Goal: Transaction & Acquisition: Book appointment/travel/reservation

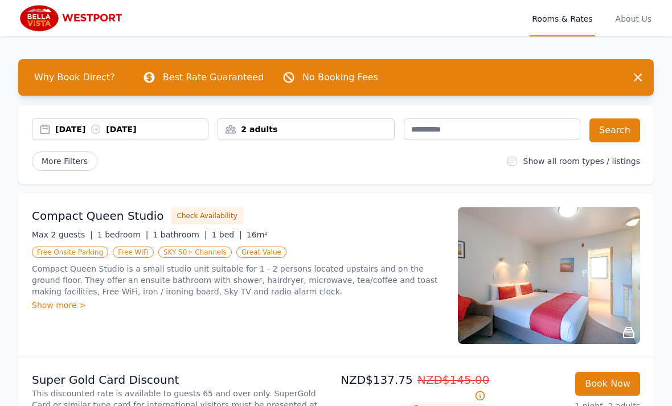
click at [100, 129] on icon at bounding box center [96, 129] width 9 height 9
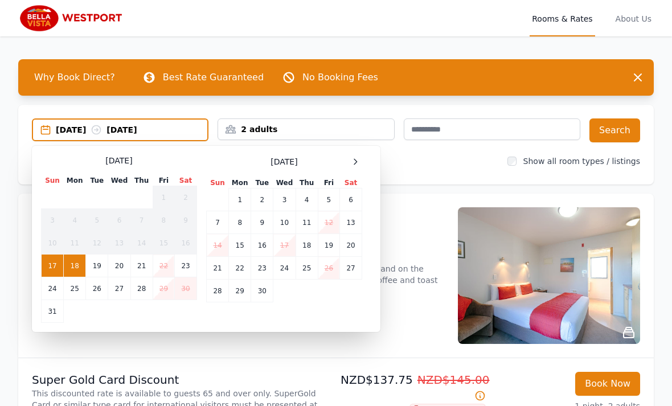
click at [355, 163] on icon at bounding box center [355, 161] width 9 height 9
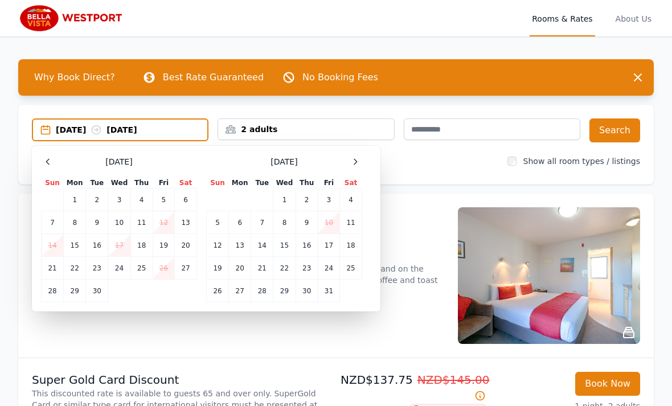
click at [361, 162] on div at bounding box center [356, 162] width 14 height 14
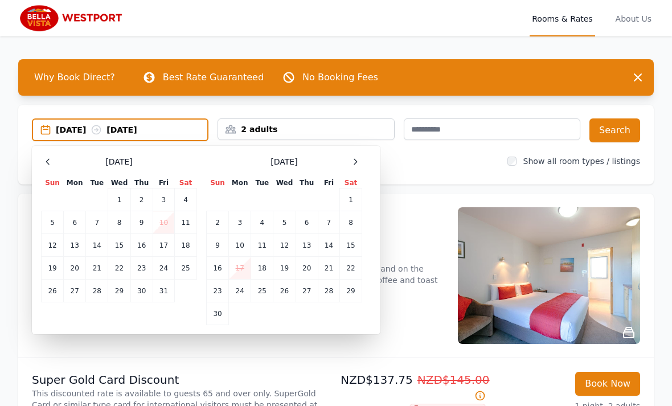
click at [358, 158] on icon at bounding box center [355, 161] width 9 height 9
click at [357, 160] on icon at bounding box center [355, 161] width 9 height 9
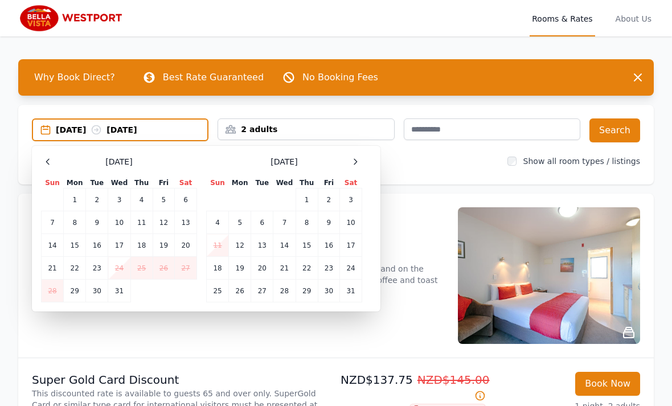
click at [358, 160] on icon at bounding box center [355, 161] width 9 height 9
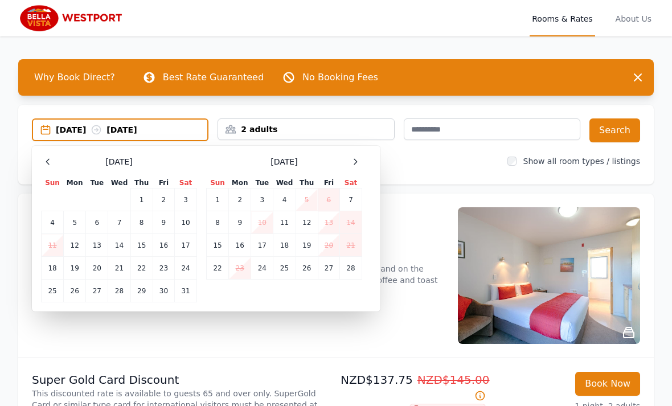
click at [357, 158] on icon at bounding box center [355, 161] width 9 height 9
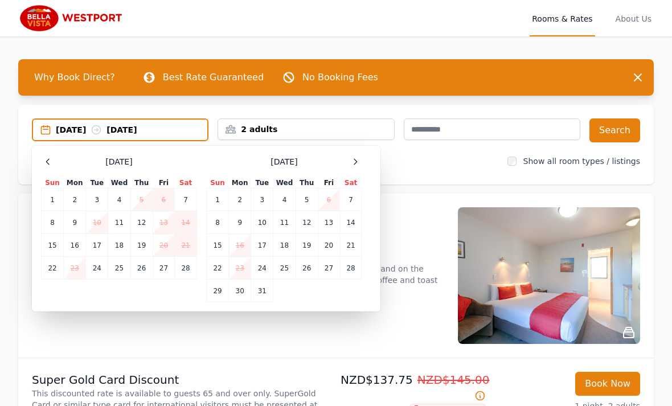
click at [244, 222] on td "9" at bounding box center [240, 222] width 22 height 23
click at [332, 220] on td "13" at bounding box center [329, 222] width 22 height 23
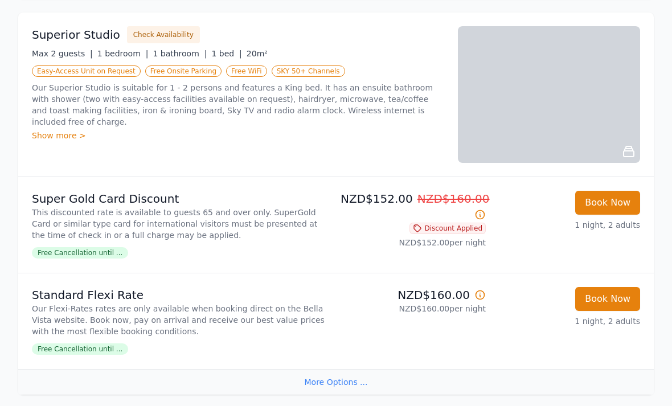
scroll to position [577, 0]
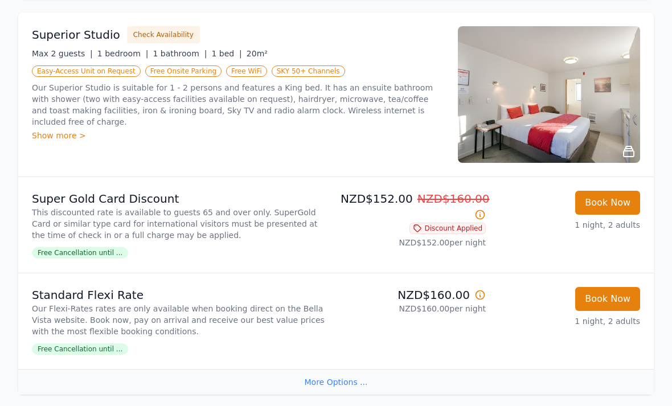
click at [600, 207] on button "Book Now" at bounding box center [608, 203] width 65 height 24
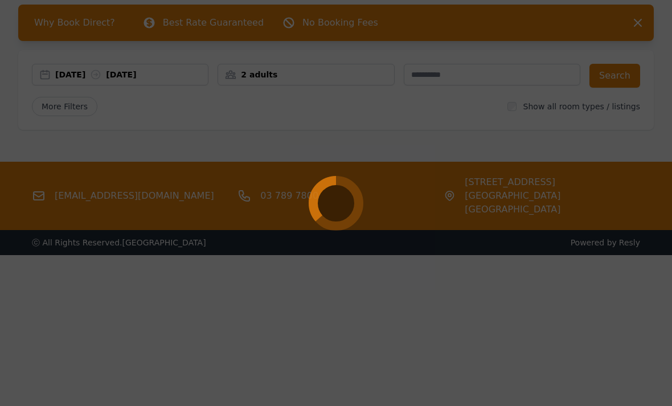
select select "**"
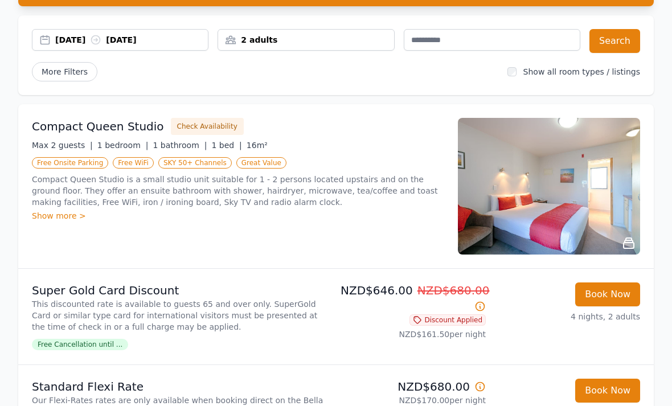
scroll to position [89, 0]
click at [606, 42] on button "Search" at bounding box center [615, 41] width 51 height 24
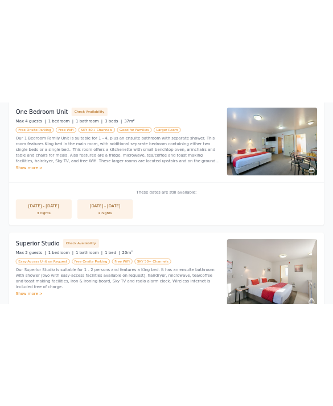
scroll to position [1383, 0]
